Goal: Information Seeking & Learning: Learn about a topic

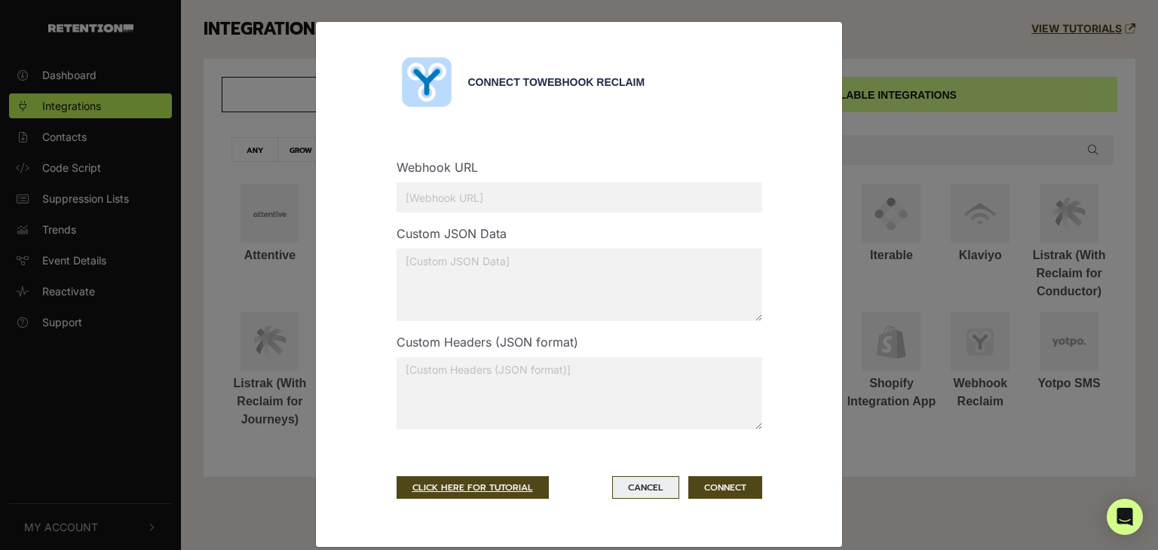
click at [639, 482] on button "Cancel" at bounding box center [645, 487] width 67 height 23
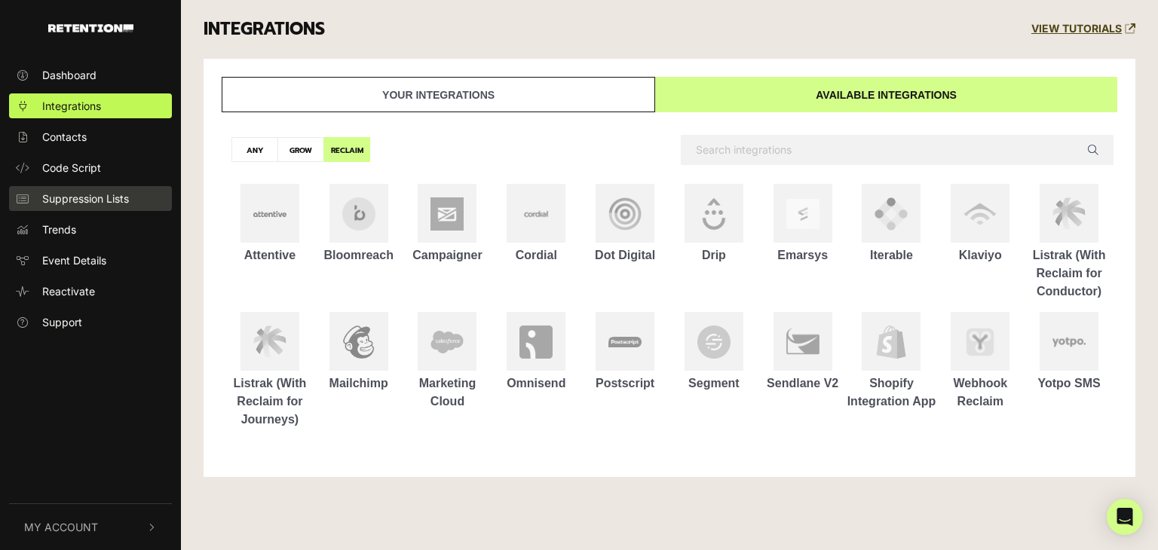
click at [84, 197] on span "Suppression Lists" at bounding box center [85, 199] width 87 height 16
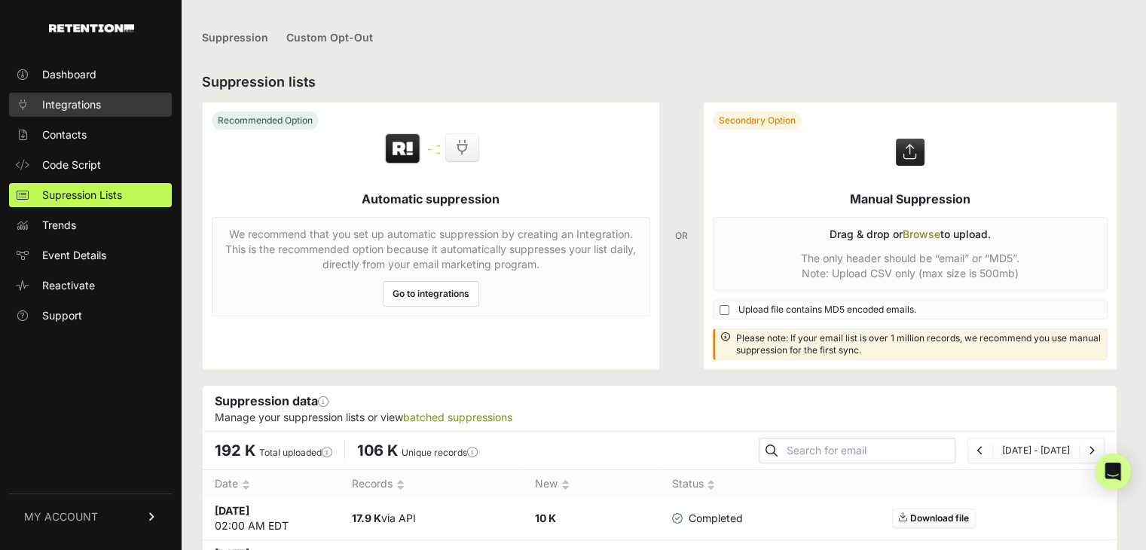
click at [63, 105] on span "Integrations" at bounding box center [71, 104] width 59 height 15
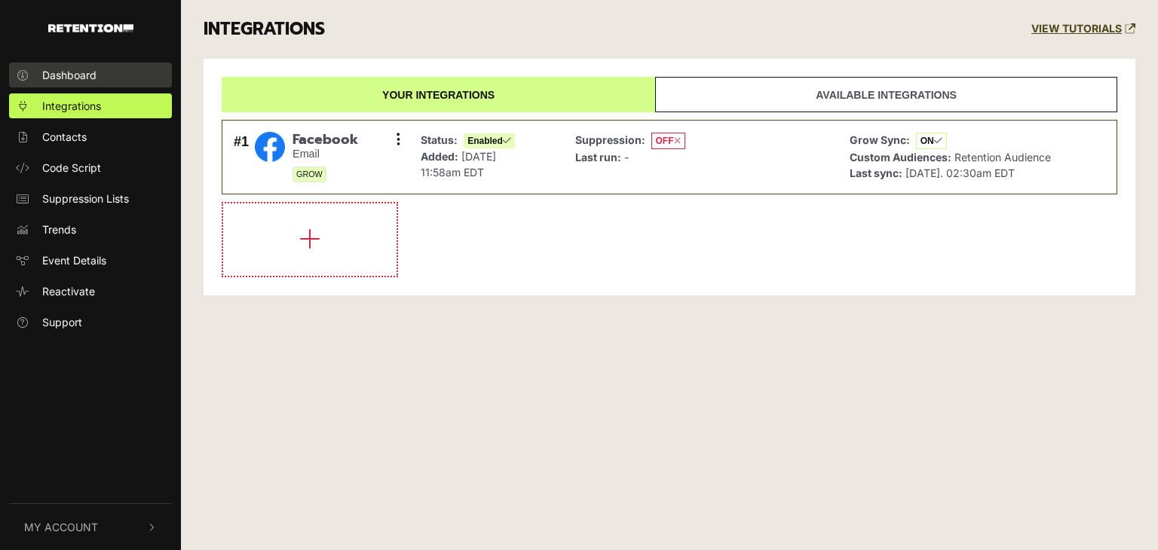
click at [69, 82] on span "Dashboard" at bounding box center [69, 75] width 54 height 16
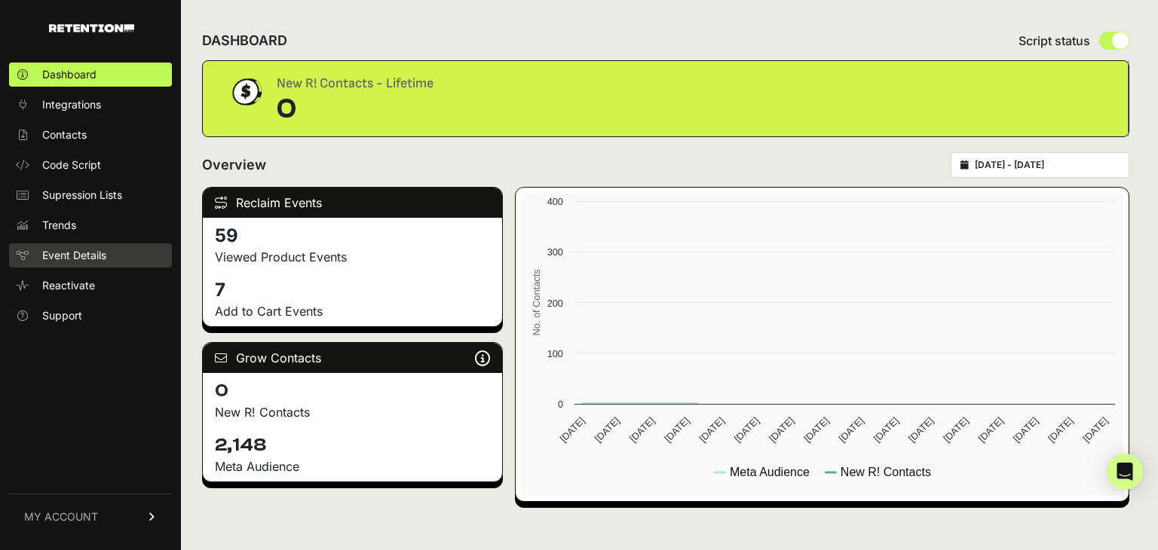
click at [94, 255] on span "Event Details" at bounding box center [74, 255] width 64 height 15
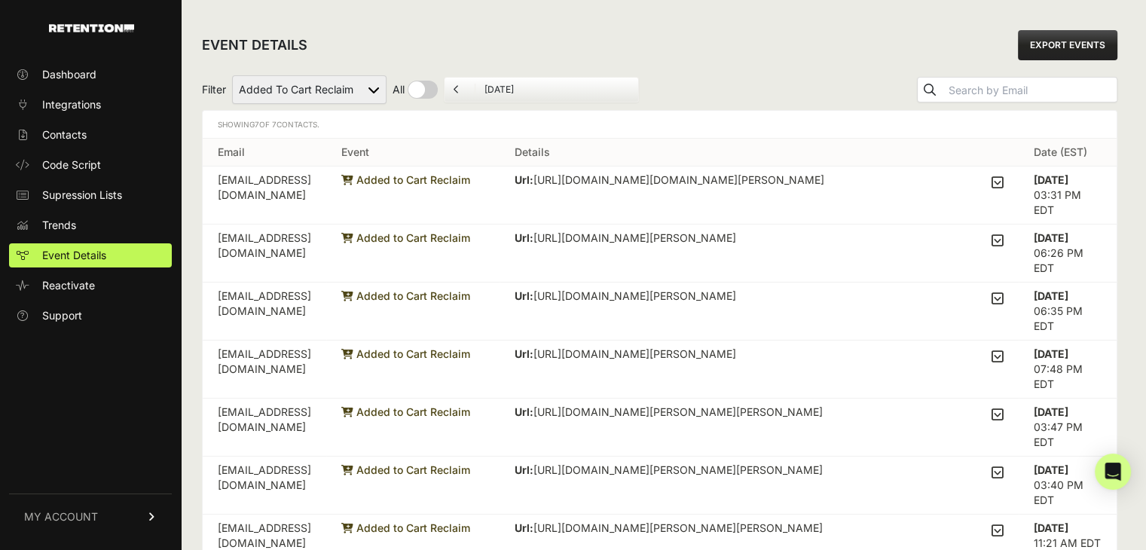
click at [1001, 179] on icon at bounding box center [998, 183] width 12 height 14
click at [0, 0] on input "checkbox" at bounding box center [0, 0] width 0 height 0
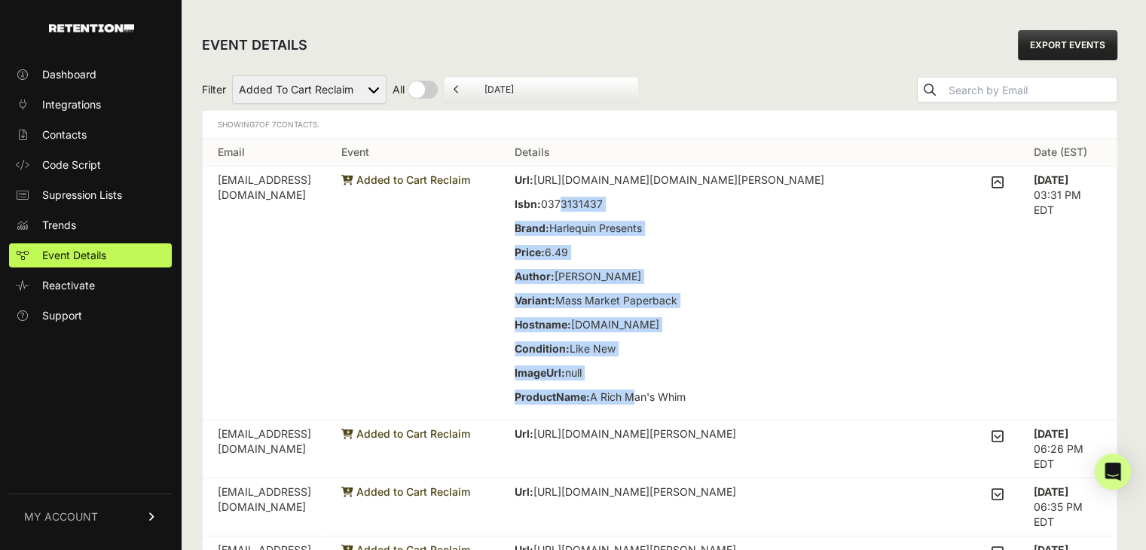
drag, startPoint x: 623, startPoint y: 236, endPoint x: 692, endPoint y: 424, distance: 200.8
click at [692, 414] on div "Url: https://www.thriftbooks.com/browse/?b.search=lynne%20graham#b.s=mostPopula…" at bounding box center [670, 293] width 310 height 241
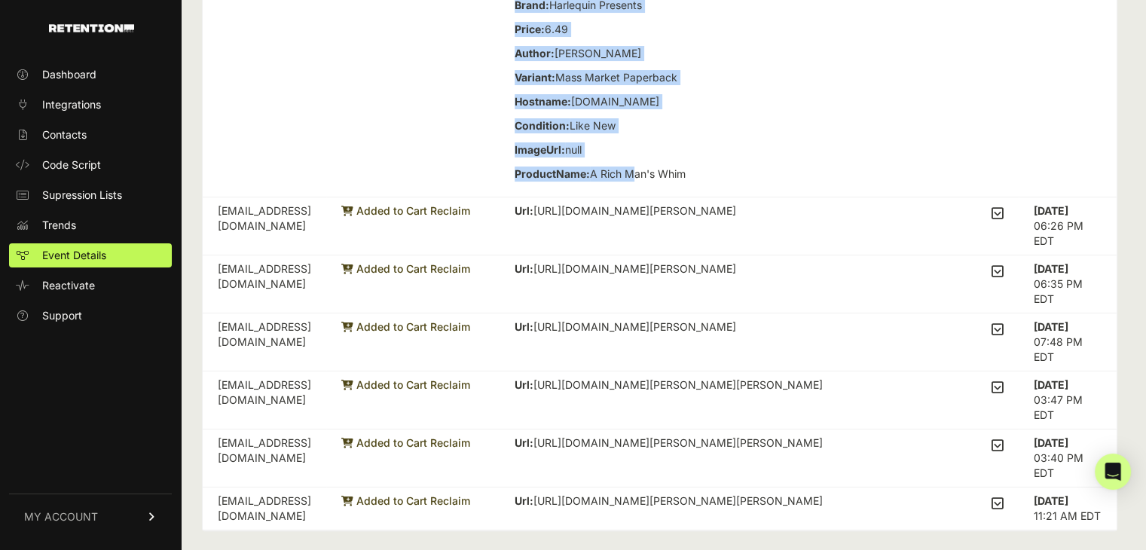
scroll to position [226, 0]
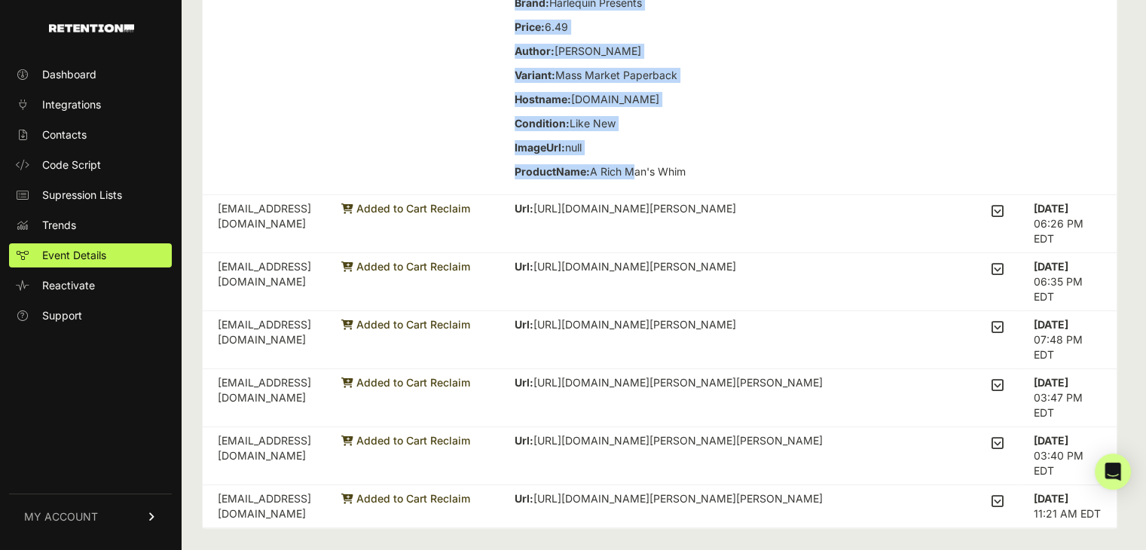
click at [1004, 218] on icon at bounding box center [998, 211] width 12 height 14
click at [0, 0] on input "checkbox" at bounding box center [0, 0] width 0 height 0
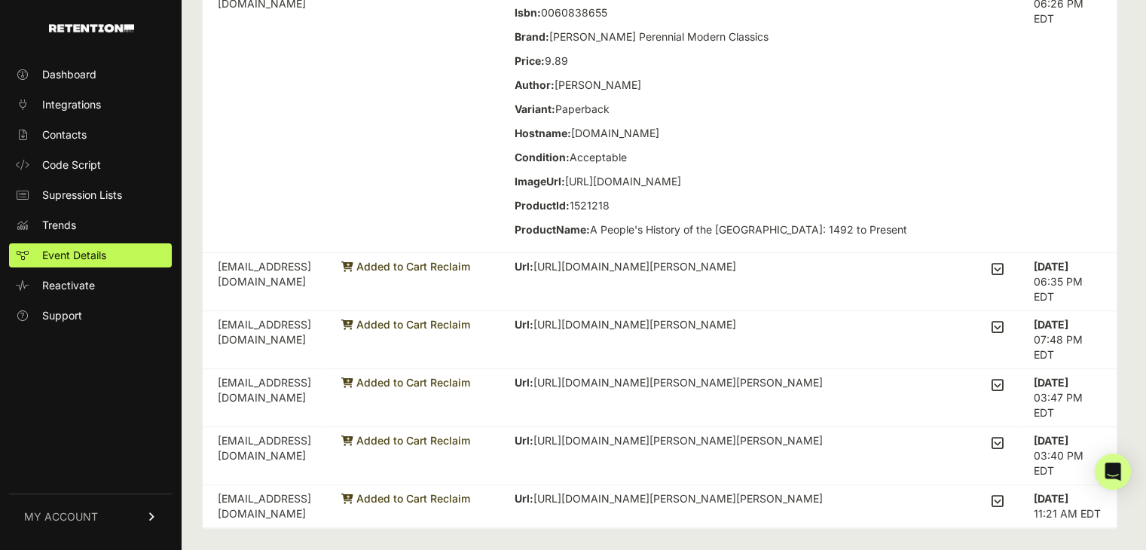
scroll to position [503, 0]
click at [1004, 260] on label at bounding box center [998, 269] width 12 height 21
click at [0, 0] on input "checkbox" at bounding box center [0, 0] width 0 height 0
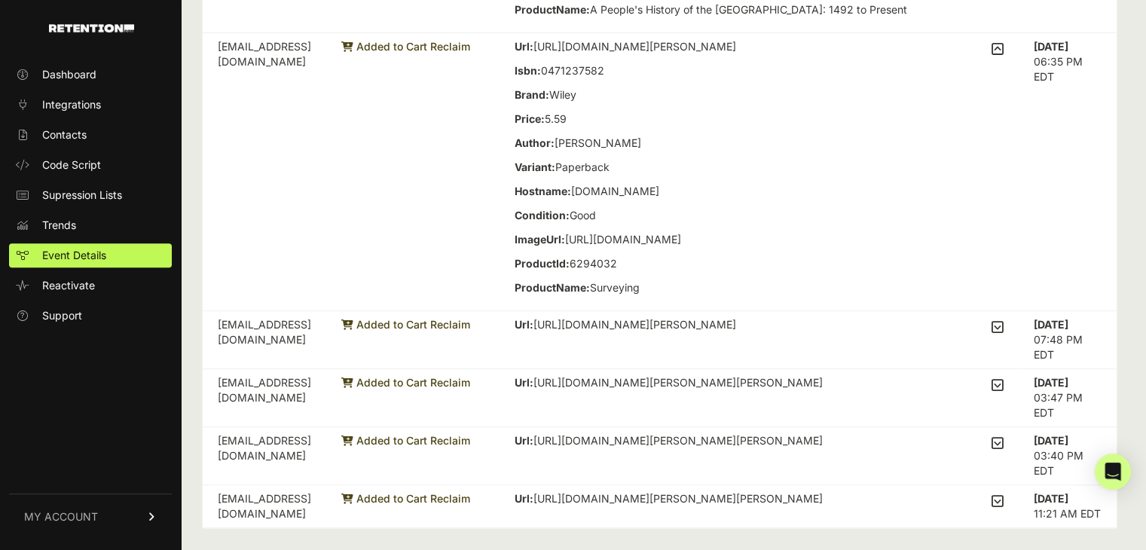
scroll to position [769, 0]
click at [1004, 319] on label at bounding box center [998, 327] width 12 height 21
click at [0, 0] on input "checkbox" at bounding box center [0, 0] width 0 height 0
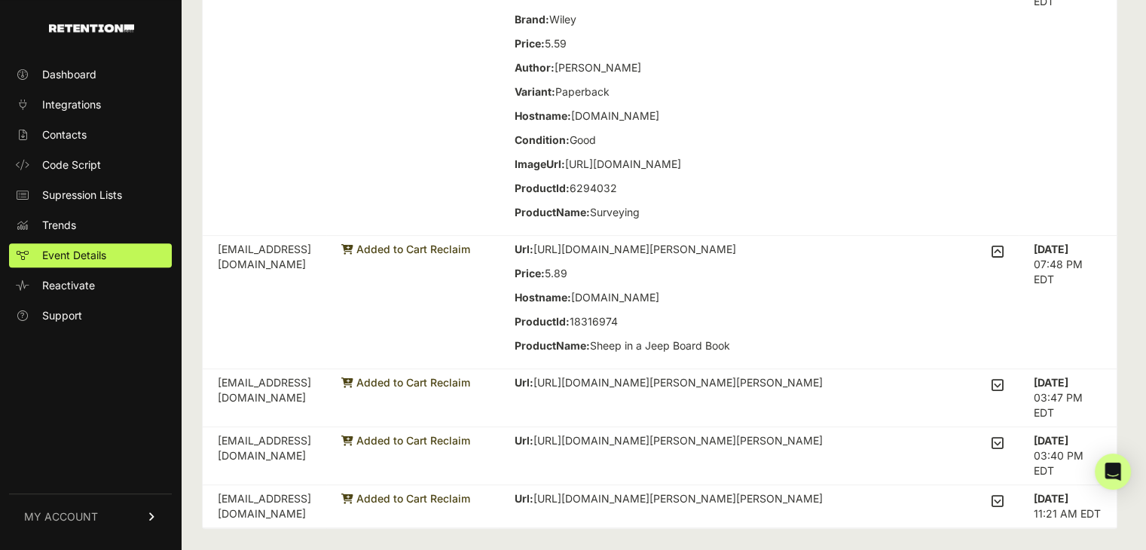
scroll to position [874, 0]
click at [1011, 383] on td "Url: https://www.thriftbooks.com/w/anne-of-the-island_lm-montgomery/387394/ Pri…" at bounding box center [759, 398] width 519 height 58
click at [1002, 386] on icon at bounding box center [998, 385] width 12 height 14
click at [0, 0] on input "checkbox" at bounding box center [0, 0] width 0 height 0
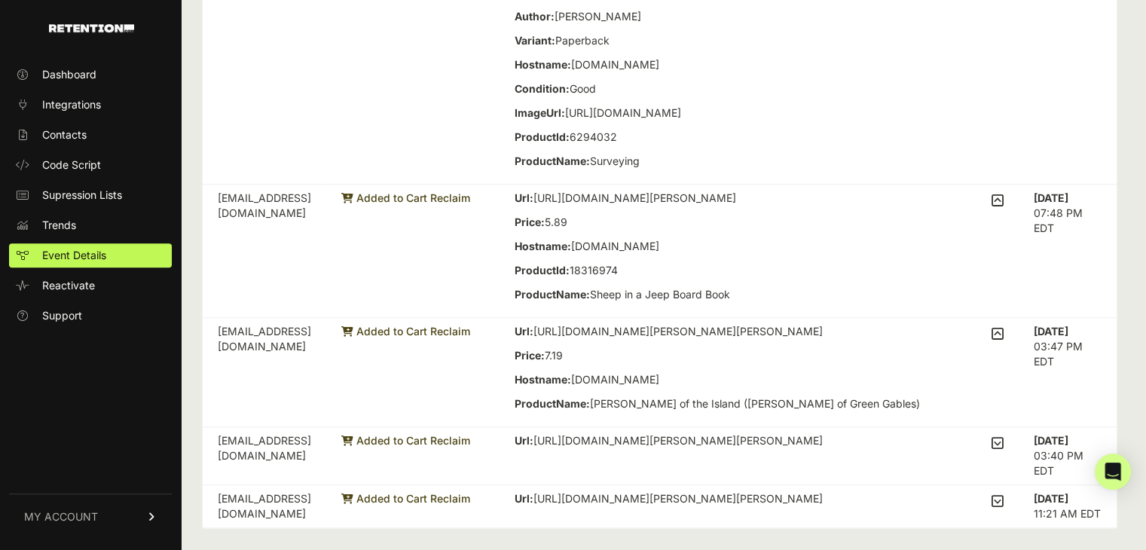
scroll to position [925, 0]
click at [1004, 445] on icon at bounding box center [998, 443] width 12 height 14
click at [0, 0] on input "checkbox" at bounding box center [0, 0] width 0 height 0
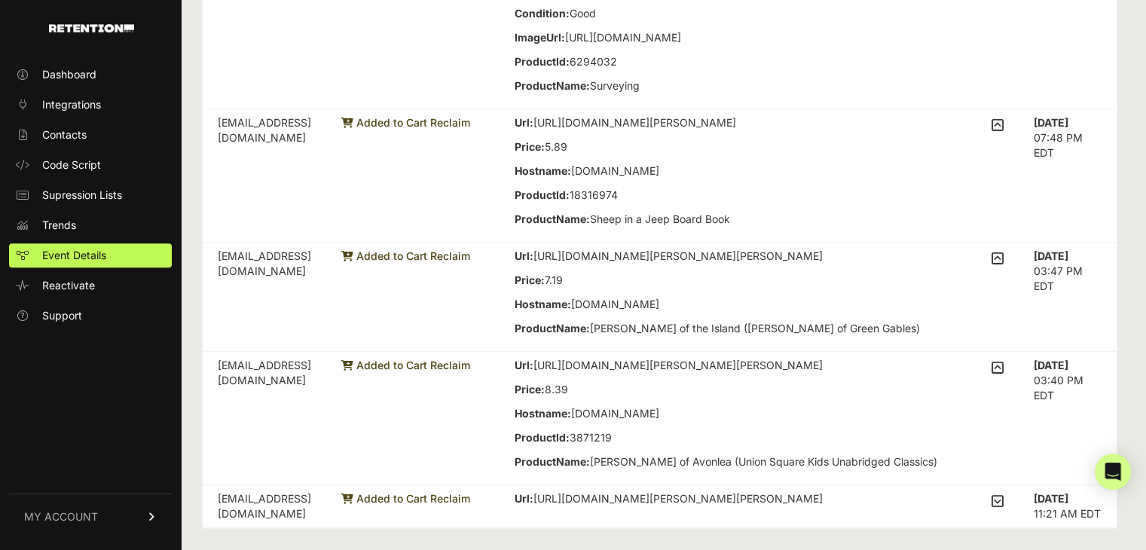
scroll to position [1016, 0]
click at [999, 513] on td "Url: https://www.thriftbooks.com/w/betty-crockers-dinner-for-two-cookbook_betty…" at bounding box center [759, 506] width 519 height 43
click at [1004, 501] on icon at bounding box center [998, 501] width 12 height 14
click at [0, 0] on input "checkbox" at bounding box center [0, 0] width 0 height 0
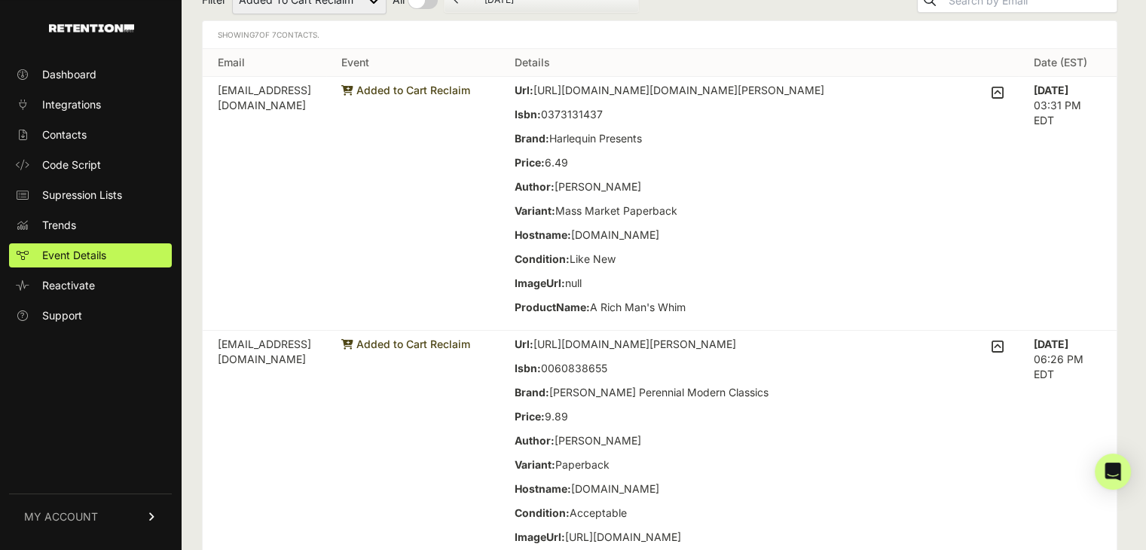
scroll to position [0, 0]
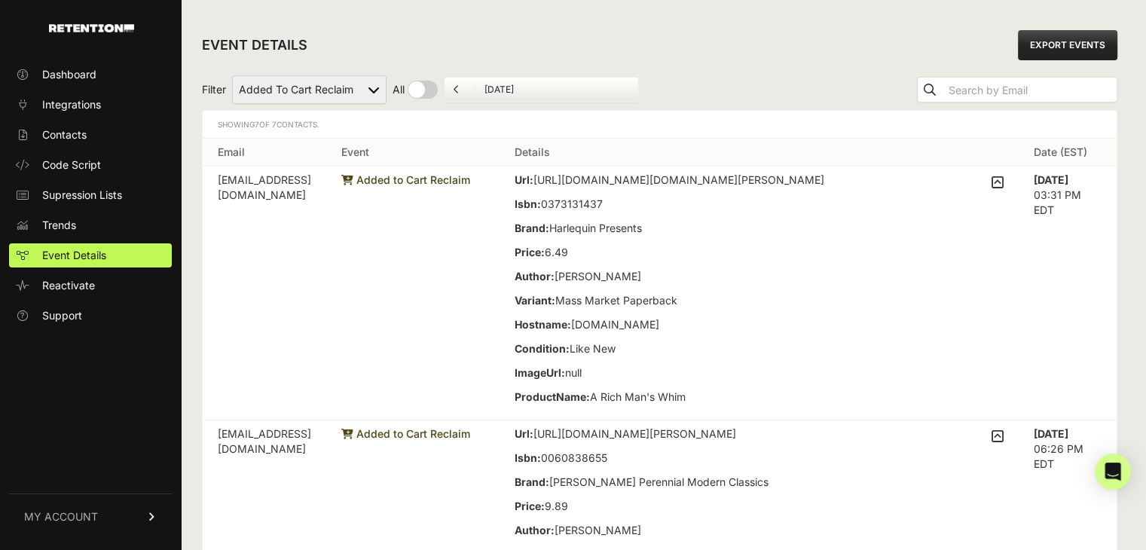
click at [335, 85] on select "Added to Cart Reclaim Checkout Started Reclaim Viewed Product Reclaim" at bounding box center [309, 89] width 154 height 29
select select "Viewed Product Reclaim"
click at [233, 75] on select "Added to Cart Reclaim Checkout Started Reclaim Viewed Product Reclaim" at bounding box center [309, 89] width 154 height 29
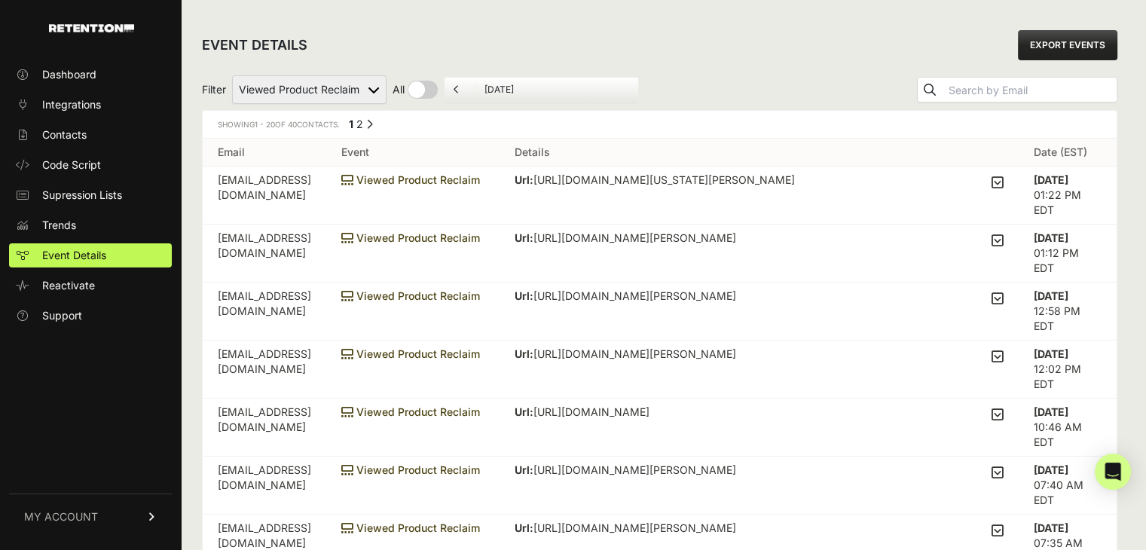
click at [1004, 177] on icon at bounding box center [998, 183] width 12 height 14
click at [0, 0] on input "checkbox" at bounding box center [0, 0] width 0 height 0
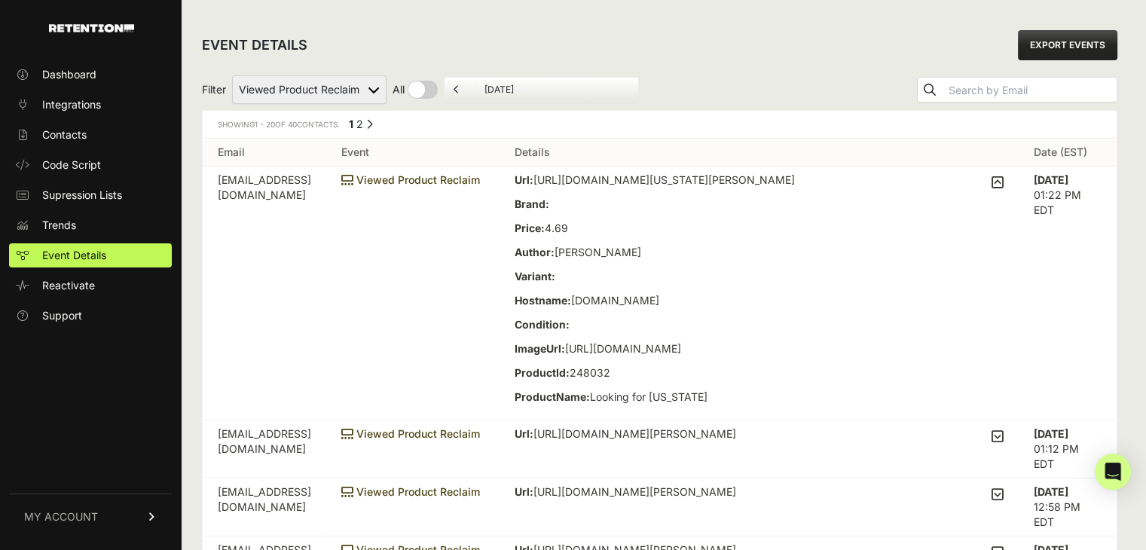
click at [1001, 179] on icon at bounding box center [998, 183] width 12 height 14
click at [0, 0] on input "checkbox" at bounding box center [0, 0] width 0 height 0
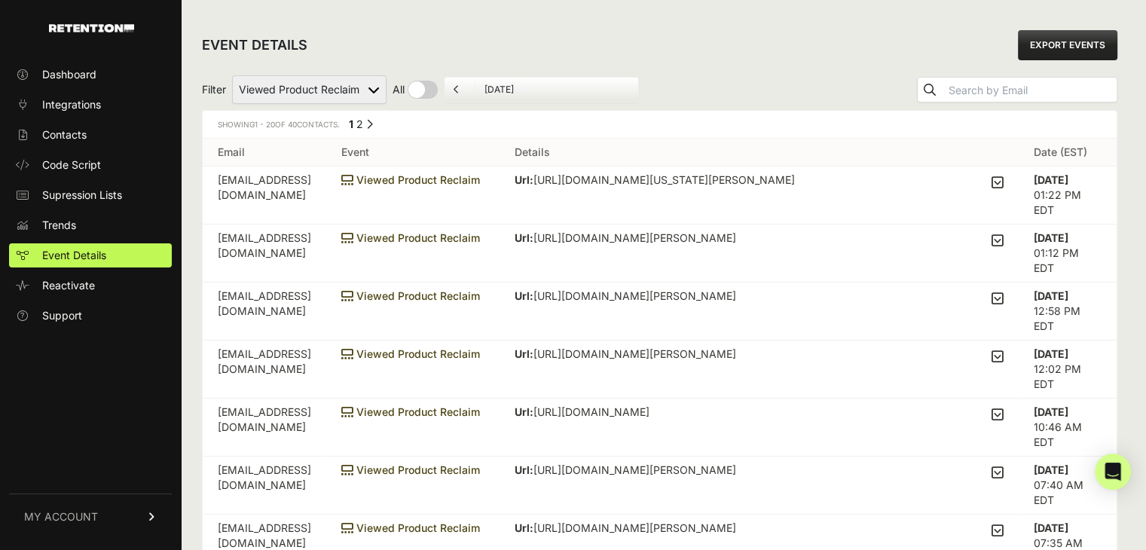
click at [1004, 234] on icon at bounding box center [998, 241] width 12 height 14
click at [0, 0] on input "checkbox" at bounding box center [0, 0] width 0 height 0
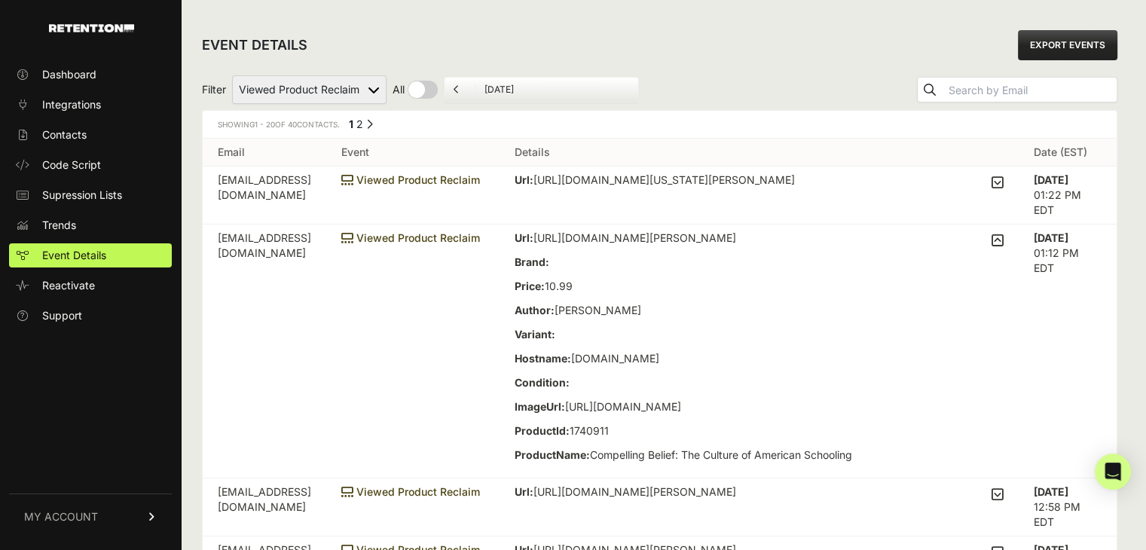
click at [1004, 242] on icon at bounding box center [998, 241] width 12 height 14
click at [0, 0] on input "checkbox" at bounding box center [0, 0] width 0 height 0
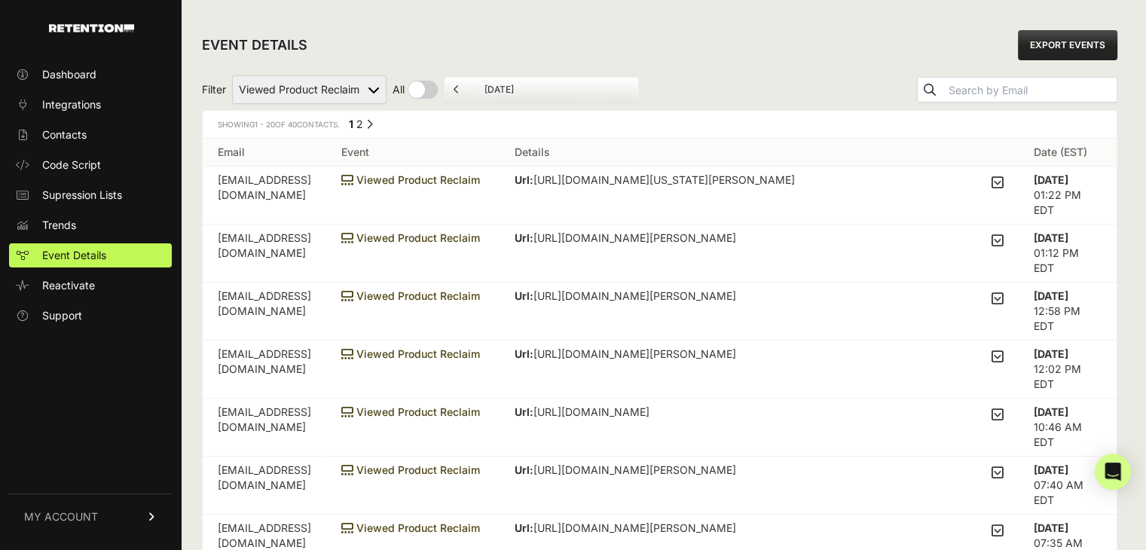
click at [1012, 283] on td "Url: https://www.thriftbooks.com/w/fahrenheit-451_ray-bradbury/248594/?idiq=465…" at bounding box center [759, 312] width 519 height 58
click at [1004, 292] on icon at bounding box center [998, 299] width 12 height 14
click at [0, 0] on input "checkbox" at bounding box center [0, 0] width 0 height 0
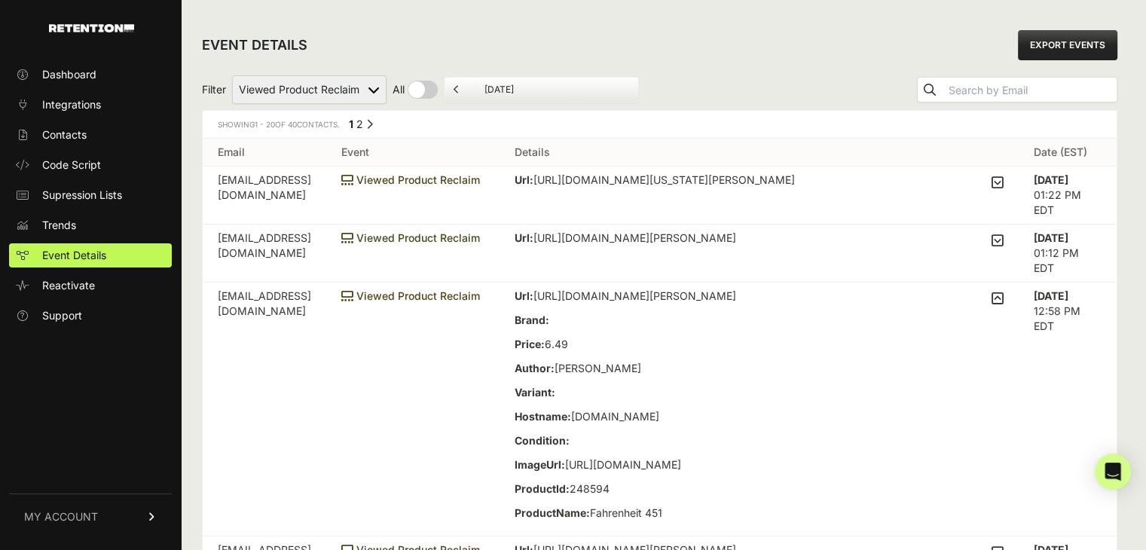
click at [1004, 292] on icon at bounding box center [998, 299] width 12 height 14
click at [0, 0] on input "checkbox" at bounding box center [0, 0] width 0 height 0
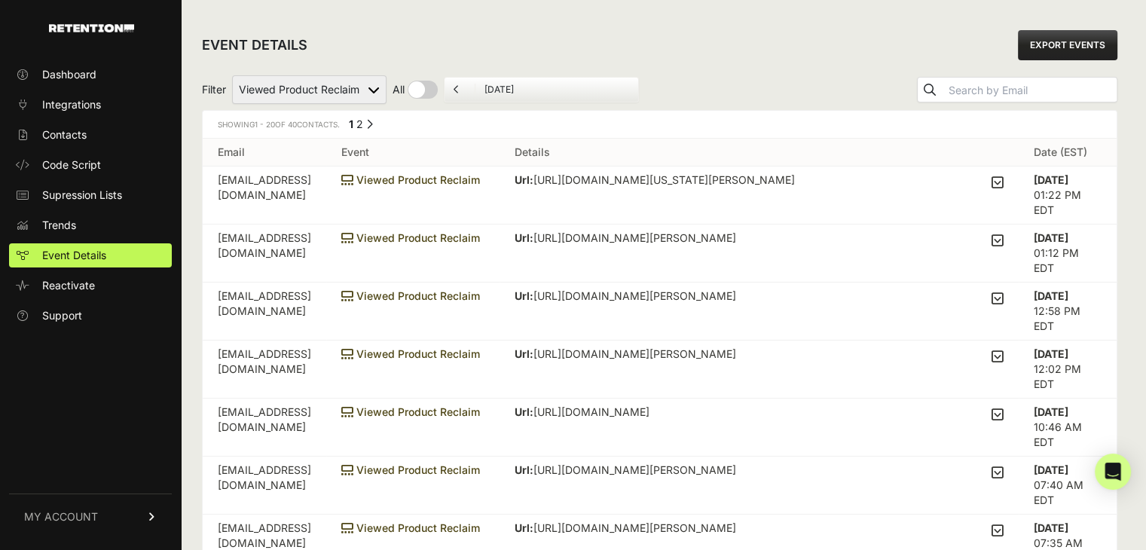
click at [1004, 350] on icon at bounding box center [998, 357] width 12 height 14
click at [0, 0] on input "checkbox" at bounding box center [0, 0] width 0 height 0
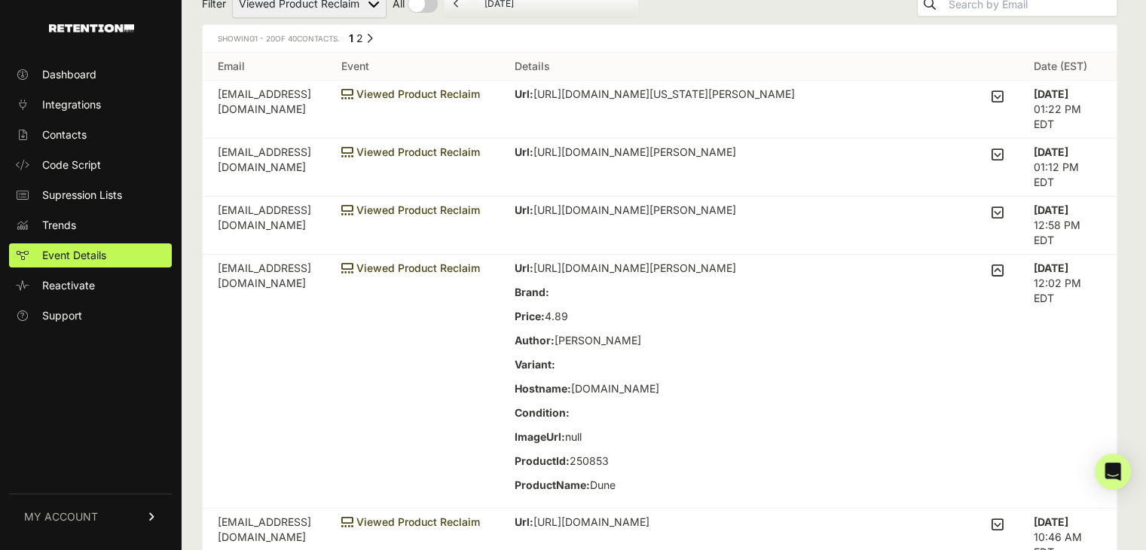
scroll to position [226, 0]
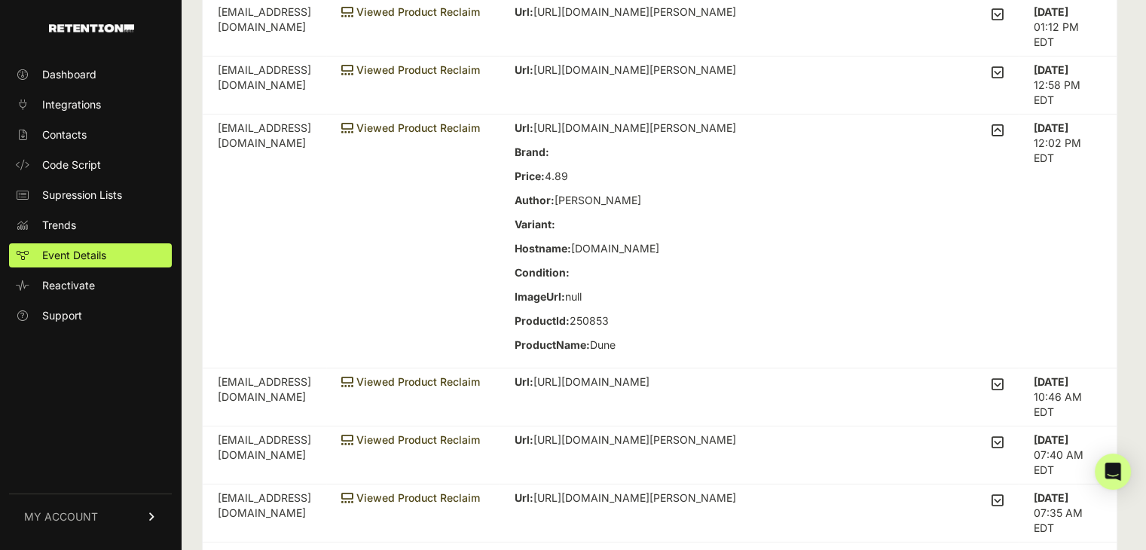
drag, startPoint x: 843, startPoint y: 148, endPoint x: 602, endPoint y: 112, distance: 243.9
click at [602, 121] on p "Url: https://www.thriftbooks.com/w/dune-by-frank-herbert/250853/?resultid=d201b…" at bounding box center [626, 128] width 222 height 15
copy p "https://www.thriftbooks.com/w/dune-by-frank-herbert/250853/?resultid=d201b772-8…"
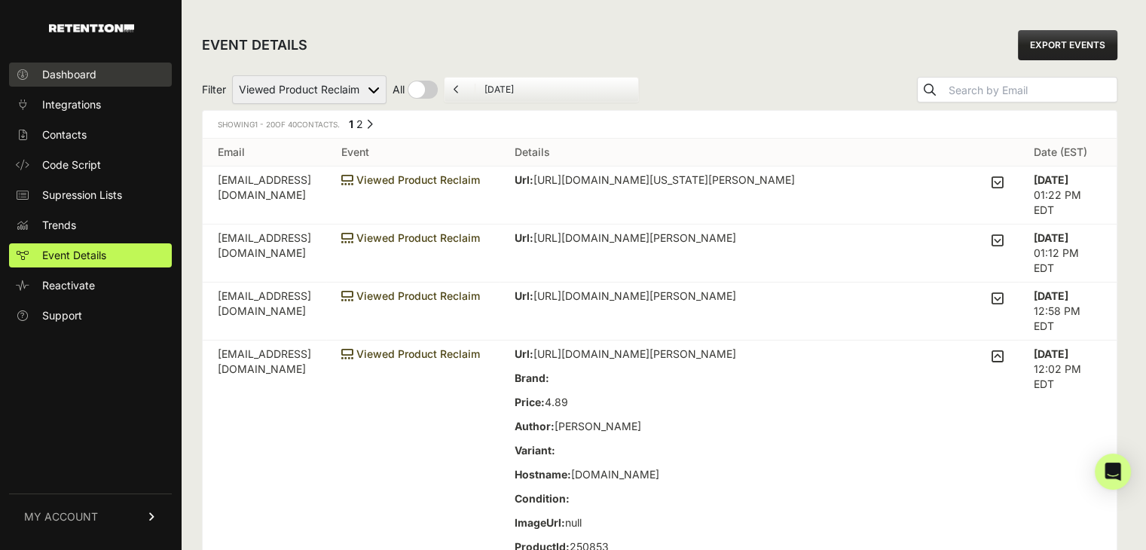
click at [122, 67] on link "Dashboard" at bounding box center [90, 75] width 163 height 24
